Goal: Task Accomplishment & Management: Manage account settings

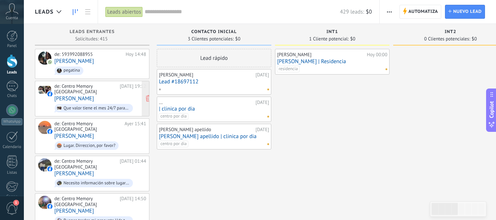
click at [122, 92] on div "de: Centro Memory [GEOGRAPHIC_DATA] [DATE] 19:12 [PERSON_NAME] Que valor tiene …" at bounding box center [100, 98] width 92 height 30
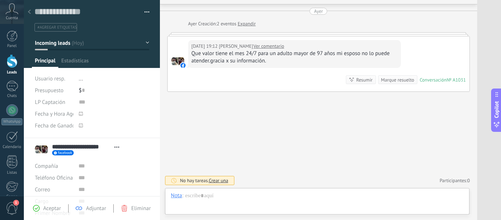
scroll to position [11, 0]
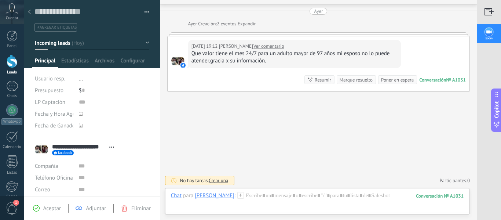
click at [273, 45] on link "Ver comentario" at bounding box center [269, 46] width 31 height 7
click at [172, 197] on div "Chat" at bounding box center [176, 195] width 11 height 7
click at [182, 172] on div "Nota" at bounding box center [178, 170] width 26 height 12
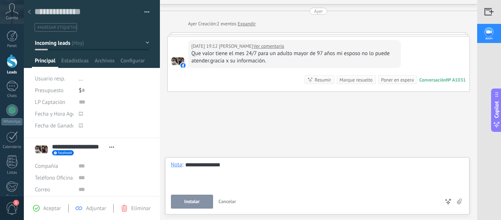
click at [198, 197] on button "Instalar" at bounding box center [192, 201] width 42 height 14
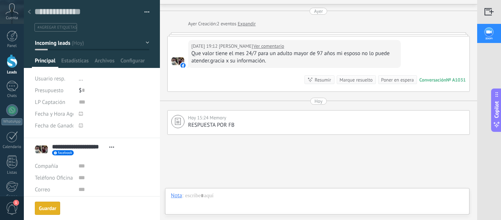
scroll to position [62, 0]
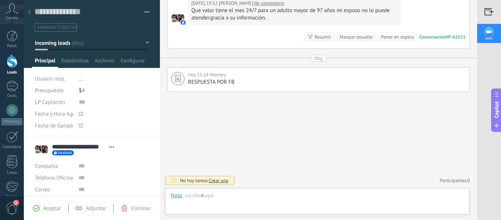
click at [15, 63] on div at bounding box center [12, 61] width 11 height 14
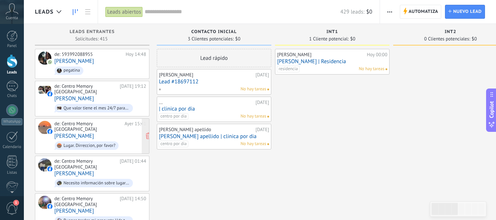
click at [112, 124] on div "de: Centro Memory Ecuador [DATE] 15:41 [PERSON_NAME]. Dirreccion, por favor?" at bounding box center [100, 136] width 92 height 30
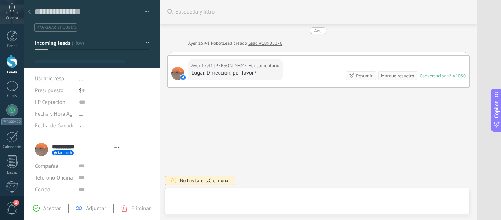
type textarea "**********"
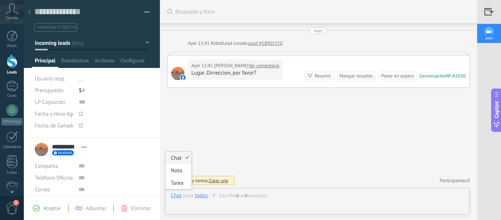
click at [180, 197] on div "Chat" at bounding box center [176, 195] width 11 height 7
click at [183, 171] on div "Nota" at bounding box center [178, 170] width 26 height 12
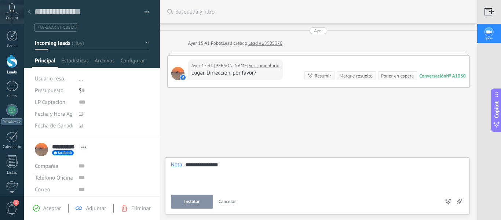
click at [193, 168] on div "**********" at bounding box center [317, 175] width 293 height 28
click at [195, 205] on button "Instalar" at bounding box center [192, 201] width 42 height 14
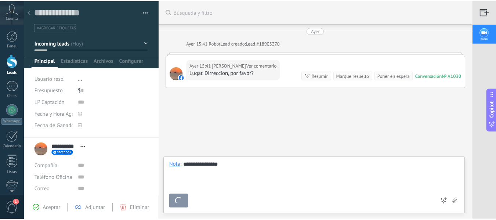
scroll to position [39, 0]
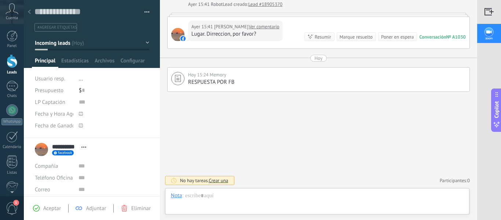
click at [14, 62] on div at bounding box center [12, 61] width 11 height 14
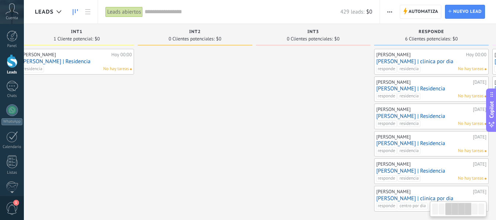
drag, startPoint x: 247, startPoint y: 123, endPoint x: 116, endPoint y: 124, distance: 130.6
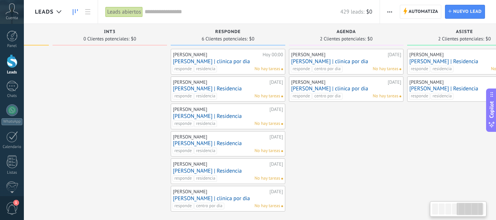
drag, startPoint x: 277, startPoint y: 90, endPoint x: 74, endPoint y: 152, distance: 212.5
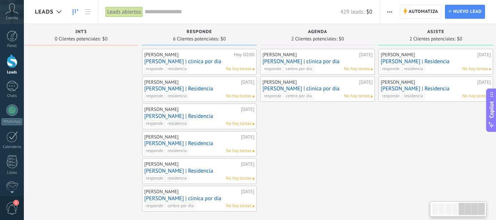
scroll to position [0, 495]
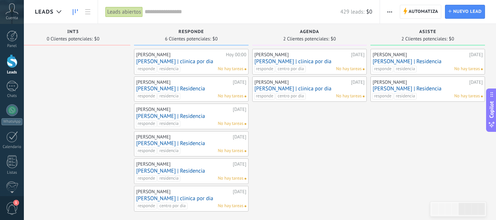
drag, startPoint x: 408, startPoint y: 123, endPoint x: 348, endPoint y: 132, distance: 61.3
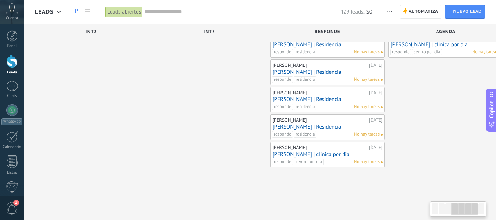
scroll to position [0, 130]
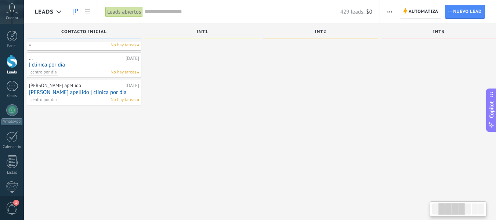
drag, startPoint x: 88, startPoint y: 103, endPoint x: 501, endPoint y: 118, distance: 412.7
click at [495, 118] on html ".abccls-1,.abccls-2{fill-rule:evenodd}.abccls-2{fill:#fff} .abfcls-1{fill:none}…" at bounding box center [248, 66] width 496 height 220
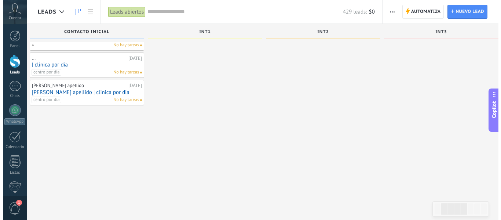
scroll to position [0, 0]
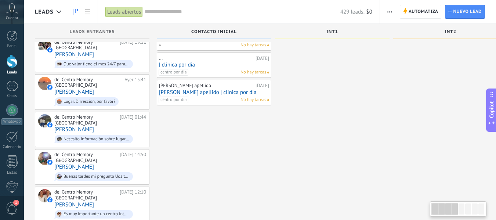
drag, startPoint x: 156, startPoint y: 121, endPoint x: 455, endPoint y: 129, distance: 299.5
click at [120, 96] on span "Lugar. Dirreccion, por favor?" at bounding box center [100, 101] width 92 height 11
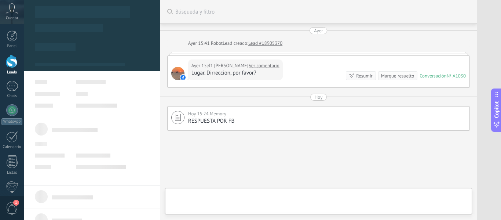
type textarea "**********"
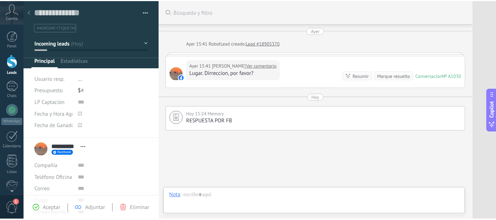
scroll to position [39, 0]
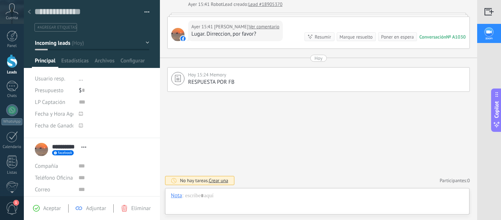
click at [13, 58] on div at bounding box center [12, 61] width 11 height 14
